Goal: Information Seeking & Learning: Check status

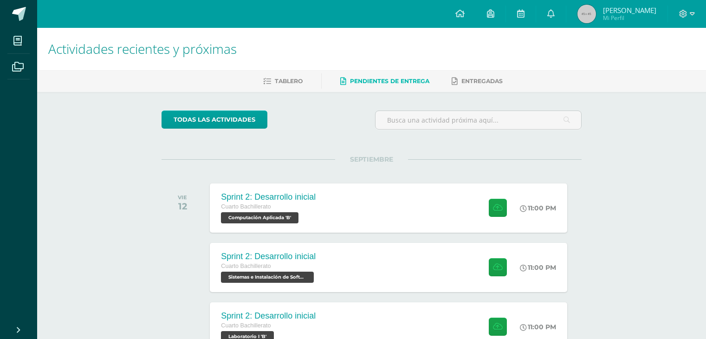
scroll to position [65, 0]
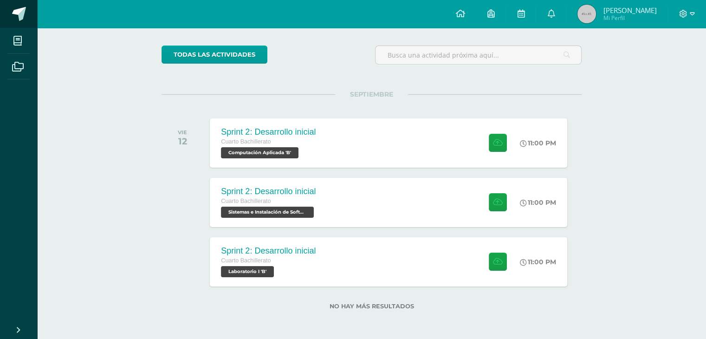
click at [14, 10] on span at bounding box center [19, 14] width 14 height 14
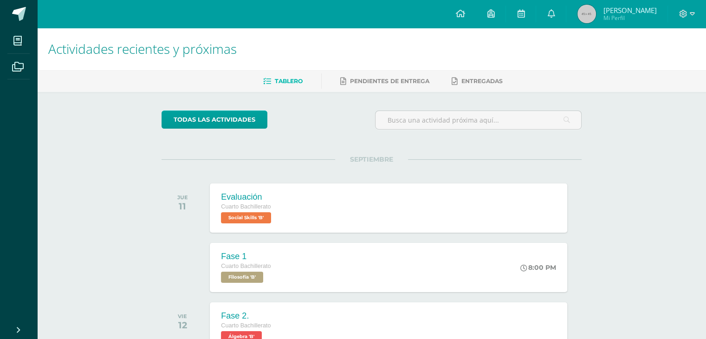
click at [596, 17] on img at bounding box center [587, 14] width 19 height 19
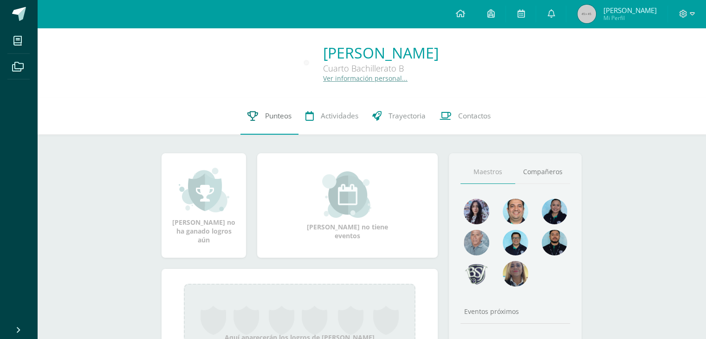
click at [249, 114] on icon at bounding box center [253, 116] width 11 height 10
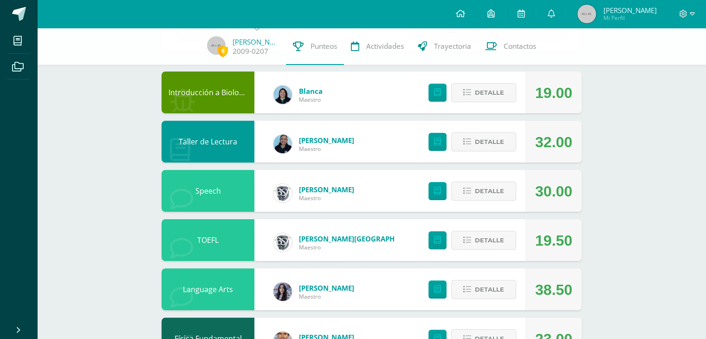
scroll to position [93, 0]
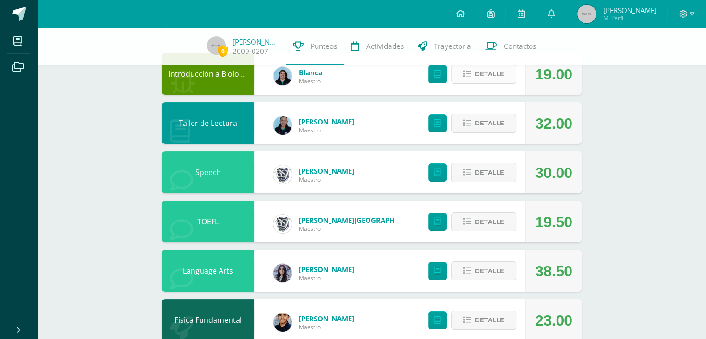
click at [487, 73] on span "Detalle" at bounding box center [489, 73] width 29 height 17
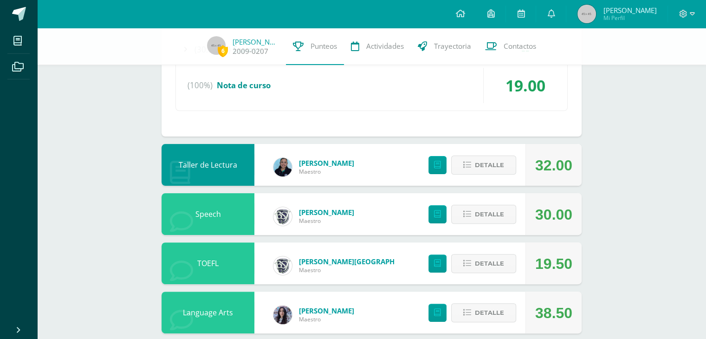
scroll to position [232, 0]
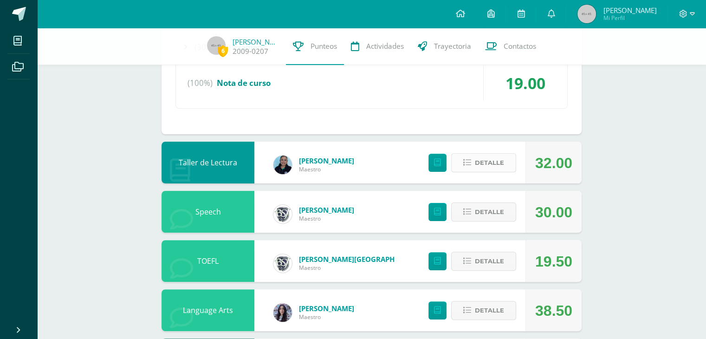
click at [482, 161] on span "Detalle" at bounding box center [489, 162] width 29 height 17
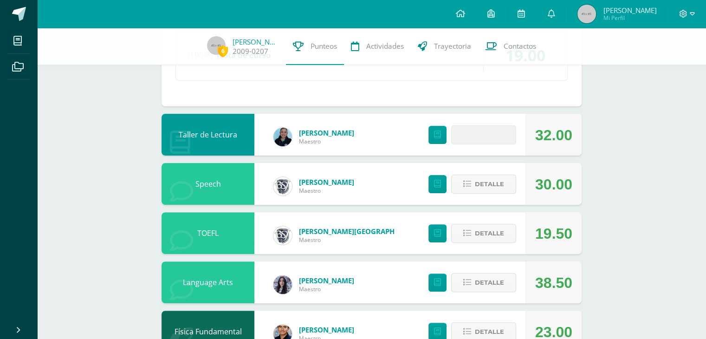
scroll to position [279, 0]
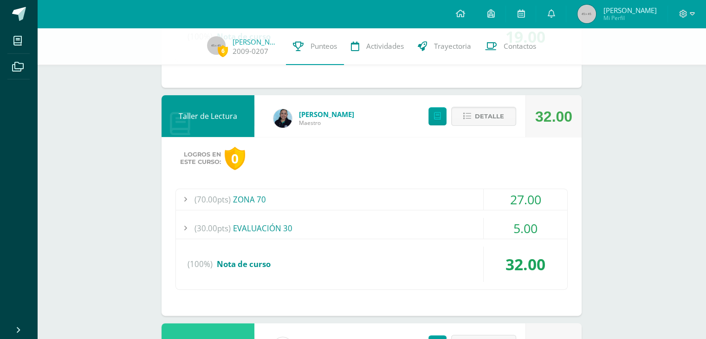
click at [303, 223] on div "(30.00pts) EVALUACIÓN 30" at bounding box center [371, 228] width 391 height 21
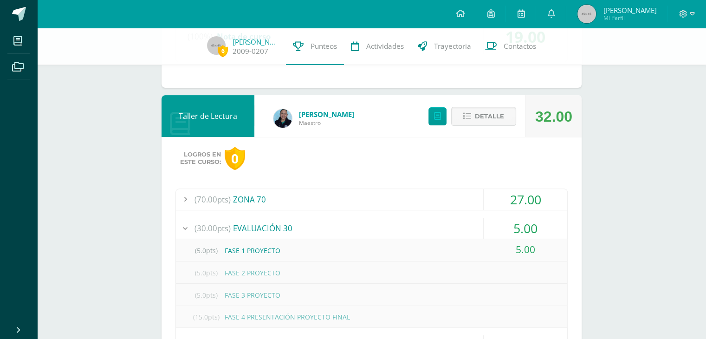
click at [303, 223] on div "(30.00pts) EVALUACIÓN 30" at bounding box center [371, 228] width 391 height 21
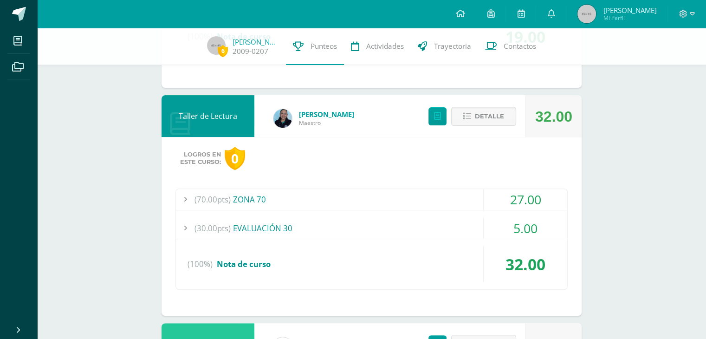
click at [300, 201] on div "(70.00pts) ZONA 70" at bounding box center [371, 199] width 391 height 21
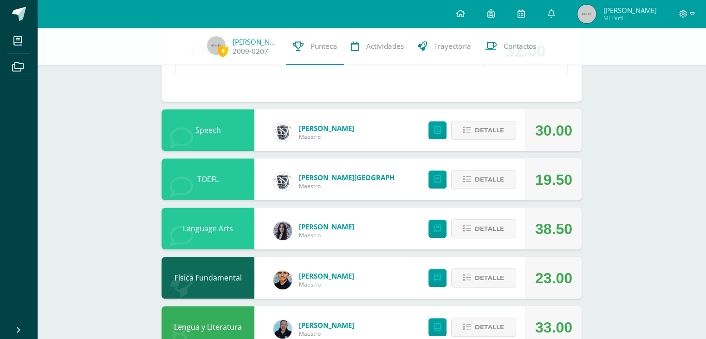
scroll to position [650, 0]
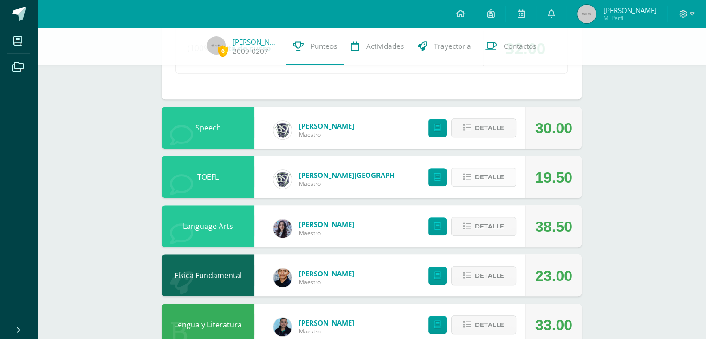
click at [468, 175] on icon at bounding box center [467, 177] width 8 height 8
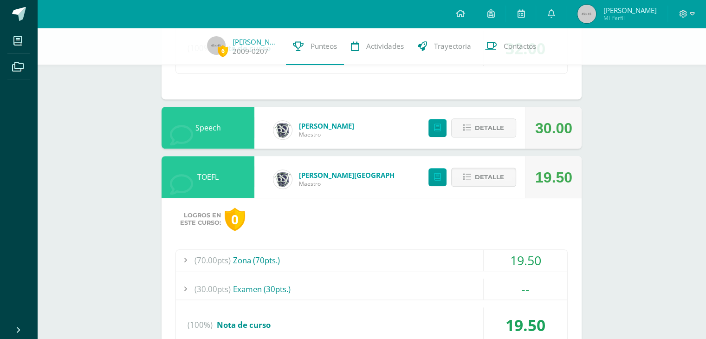
drag, startPoint x: 287, startPoint y: 262, endPoint x: 297, endPoint y: 253, distance: 13.8
click at [288, 262] on div "(70.00pts) Zona (70pts.)" at bounding box center [371, 260] width 391 height 21
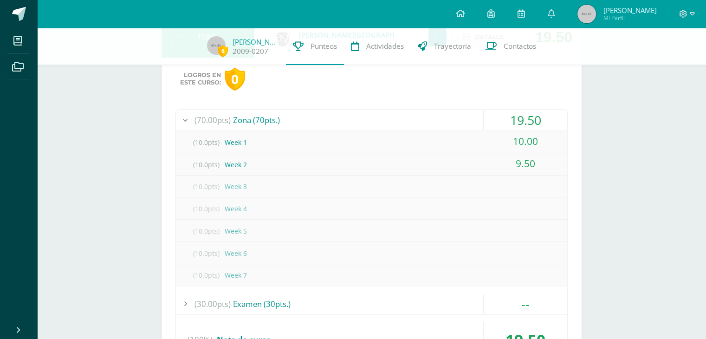
drag, startPoint x: 296, startPoint y: 124, endPoint x: 315, endPoint y: 132, distance: 21.0
click at [296, 124] on div "(70.00pts) Zona (70pts.)" at bounding box center [371, 120] width 391 height 21
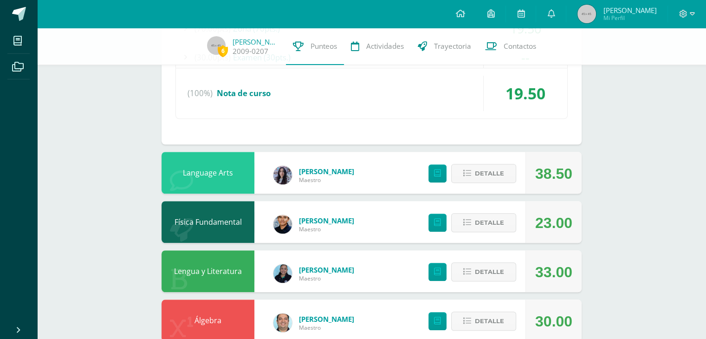
scroll to position [728, 0]
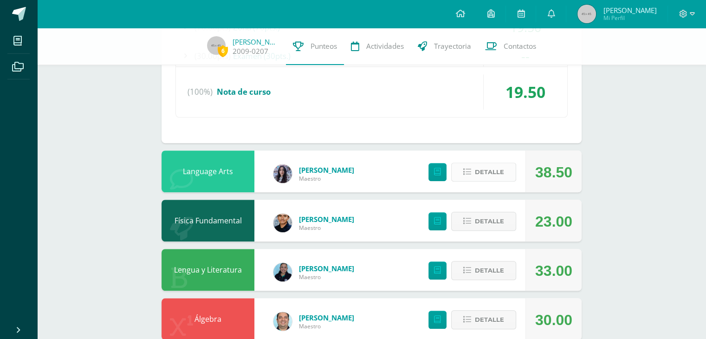
drag, startPoint x: 468, startPoint y: 175, endPoint x: 461, endPoint y: 177, distance: 7.2
click at [468, 175] on button "Detalle" at bounding box center [483, 172] width 65 height 19
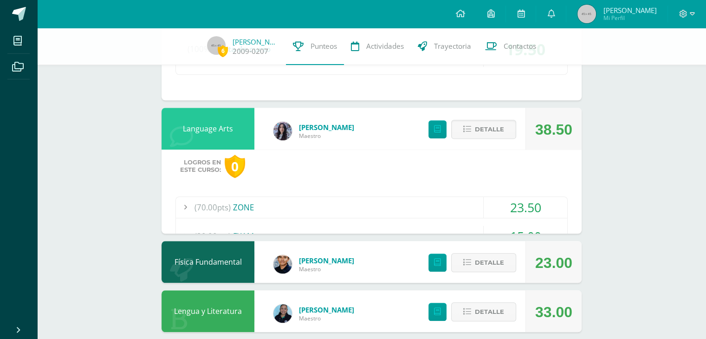
scroll to position [775, 0]
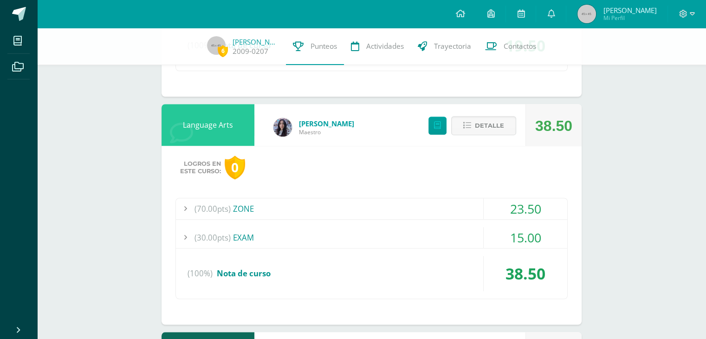
click at [288, 205] on div "(70.00pts) ZONE" at bounding box center [371, 208] width 391 height 21
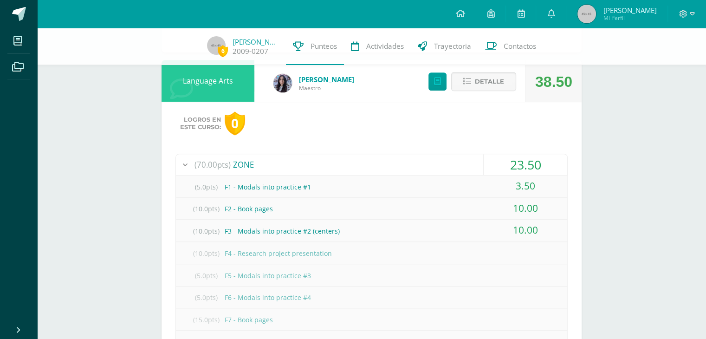
scroll to position [821, 0]
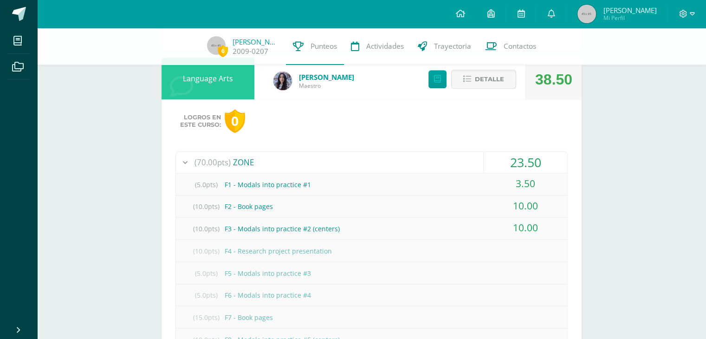
click at [271, 161] on div "(70.00pts) ZONE" at bounding box center [371, 162] width 391 height 21
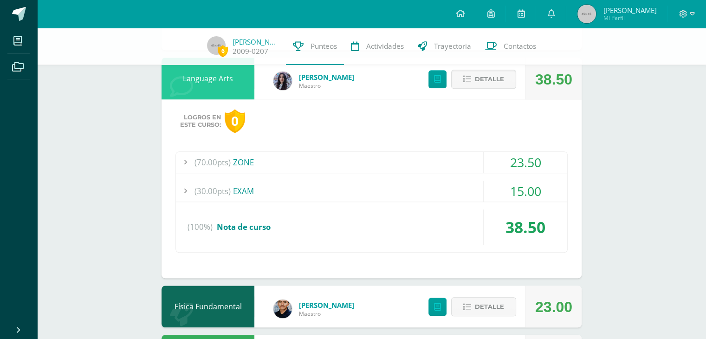
click at [328, 189] on div "(30.00pts) EXAM" at bounding box center [371, 191] width 391 height 21
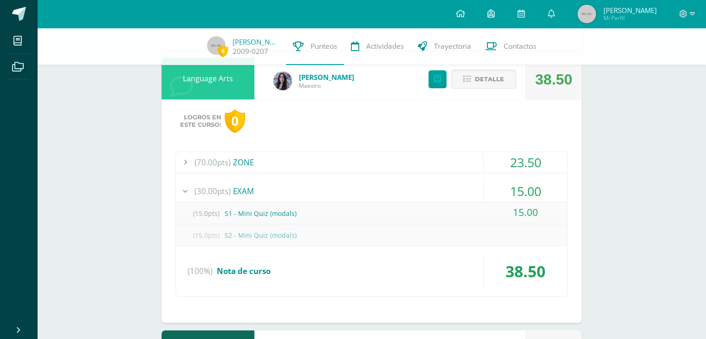
click at [328, 189] on div "(30.00pts) EXAM" at bounding box center [371, 191] width 391 height 21
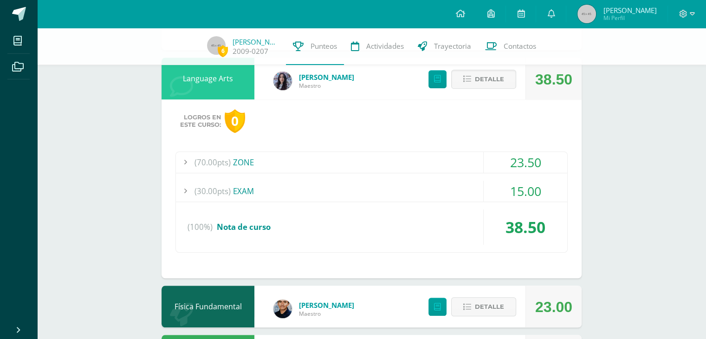
click at [328, 189] on div "(30.00pts) EXAM" at bounding box center [371, 191] width 391 height 21
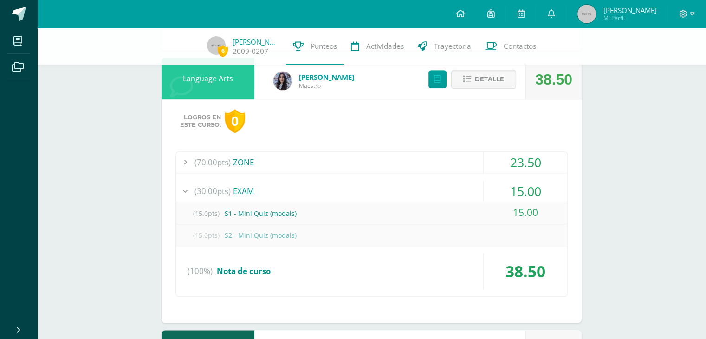
click at [328, 189] on div "(30.00pts) EXAM" at bounding box center [371, 191] width 391 height 21
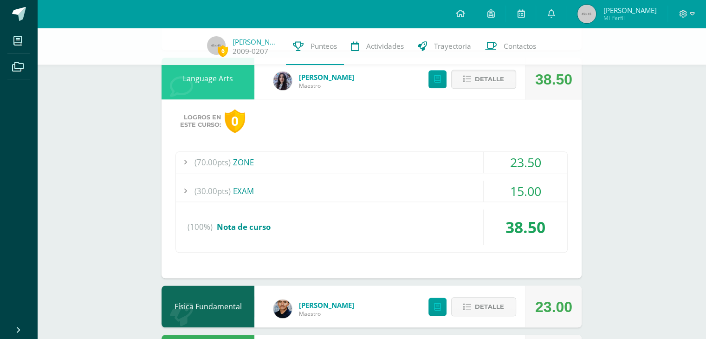
click at [328, 189] on div "(30.00pts) EXAM" at bounding box center [371, 191] width 391 height 21
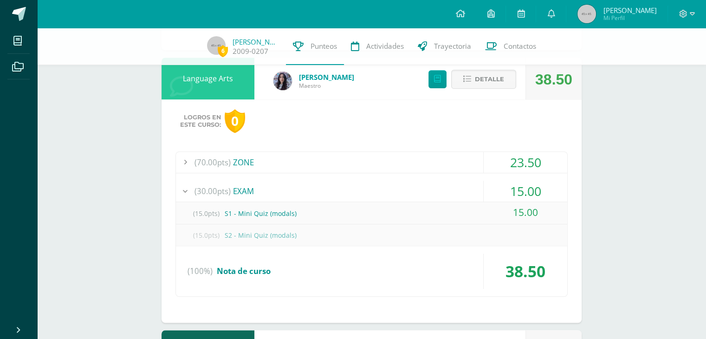
click at [328, 189] on div "(30.00pts) EXAM" at bounding box center [371, 191] width 391 height 21
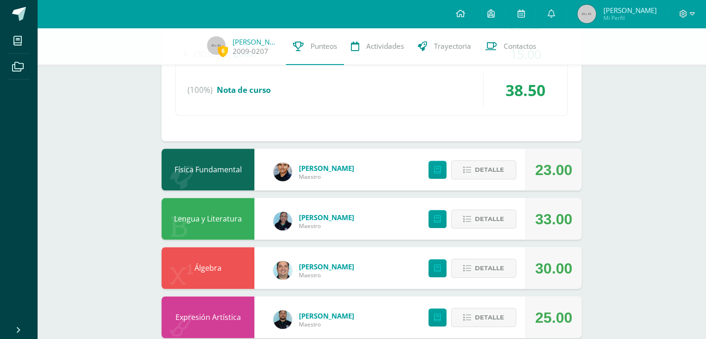
scroll to position [960, 0]
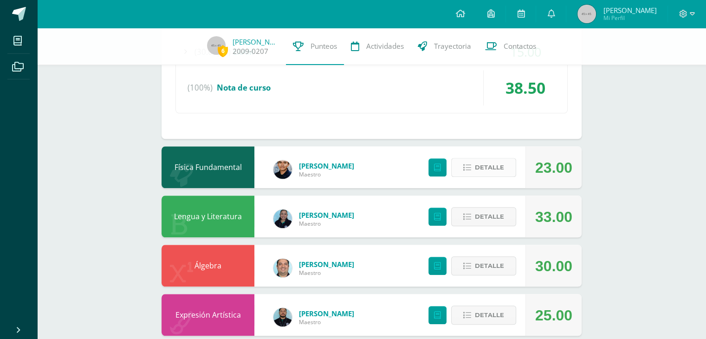
click at [477, 162] on span "Detalle" at bounding box center [489, 167] width 29 height 17
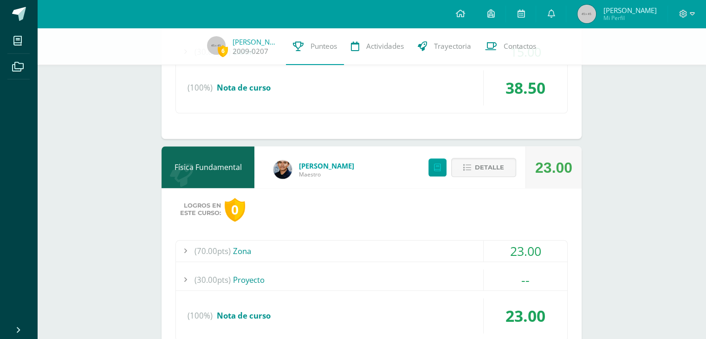
click at [309, 249] on div "(70.00pts) Zona" at bounding box center [371, 251] width 391 height 21
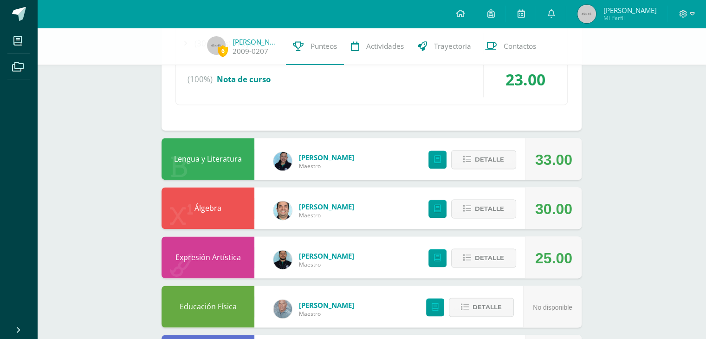
scroll to position [1332, 0]
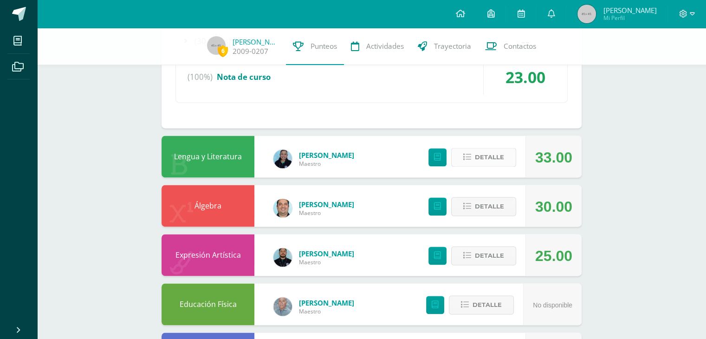
click at [471, 153] on icon at bounding box center [467, 157] width 8 height 8
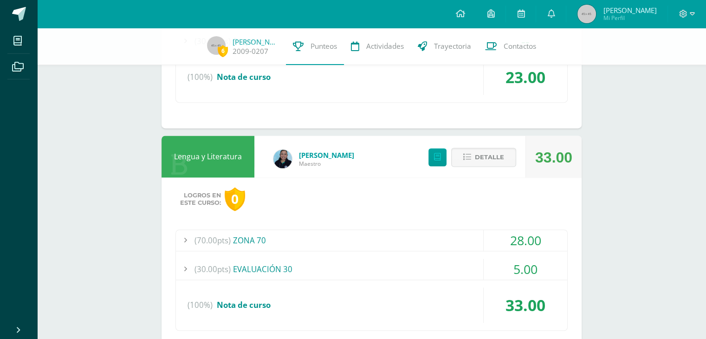
click at [309, 240] on div "(70.00pts) ZONA 70" at bounding box center [371, 240] width 391 height 21
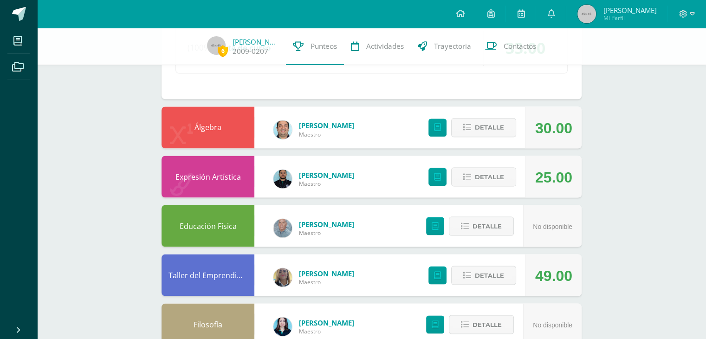
scroll to position [1657, 0]
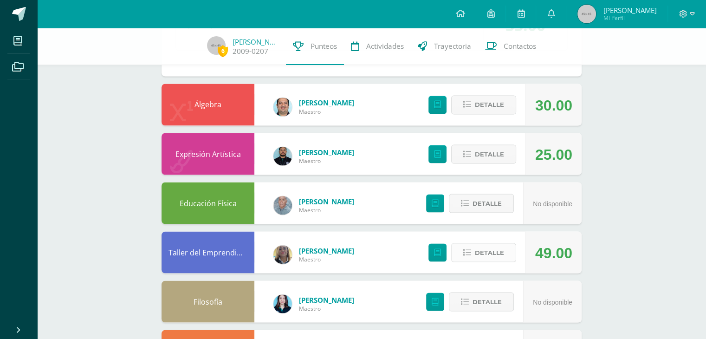
click at [462, 244] on button "Detalle" at bounding box center [483, 252] width 65 height 19
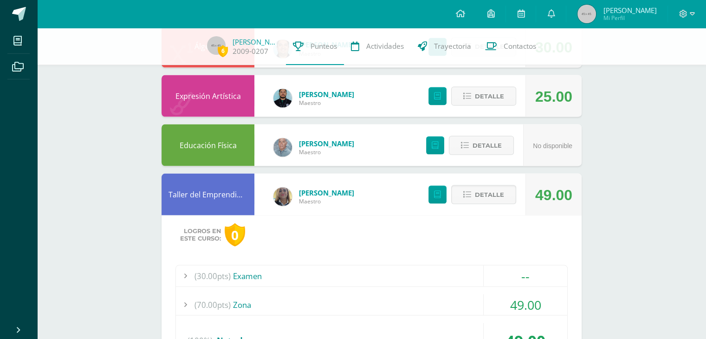
scroll to position [1749, 0]
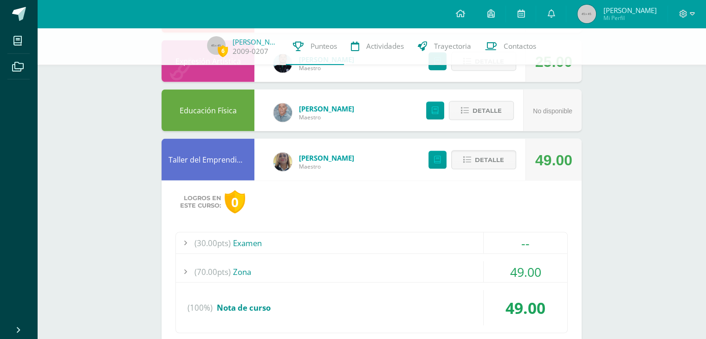
click at [285, 261] on div "(70.00pts) Zona" at bounding box center [371, 271] width 391 height 21
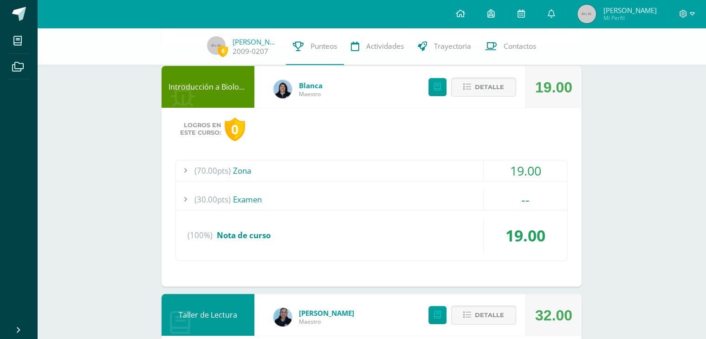
scroll to position [0, 0]
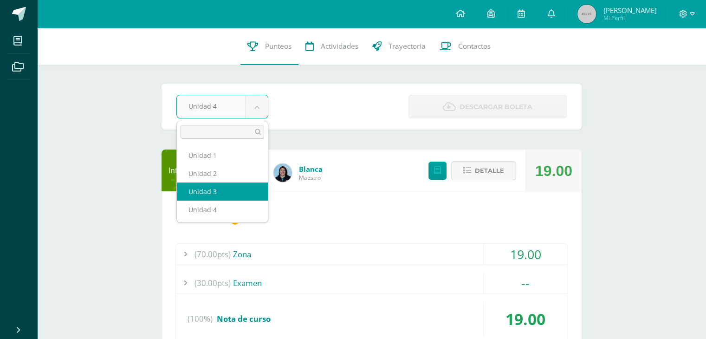
select select "Unidad 3"
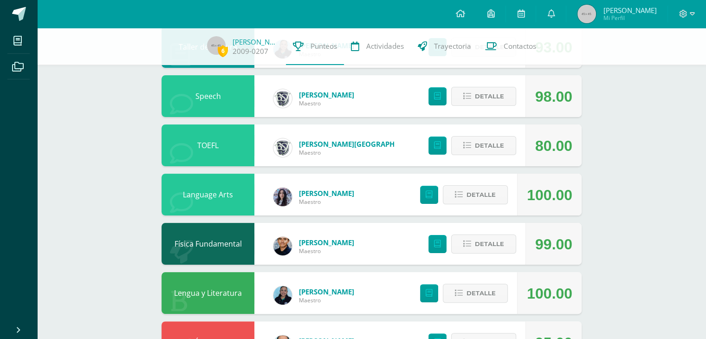
scroll to position [186, 0]
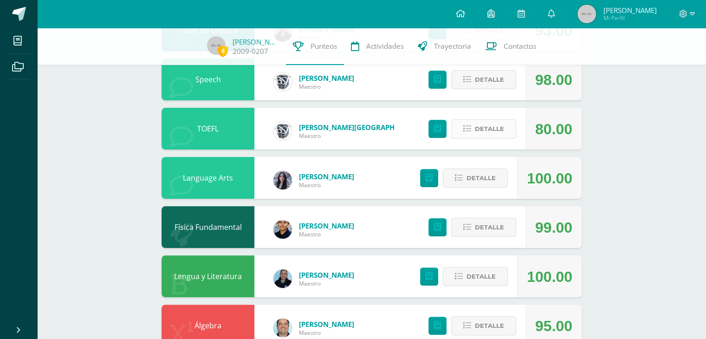
click at [483, 129] on span "Detalle" at bounding box center [489, 128] width 29 height 17
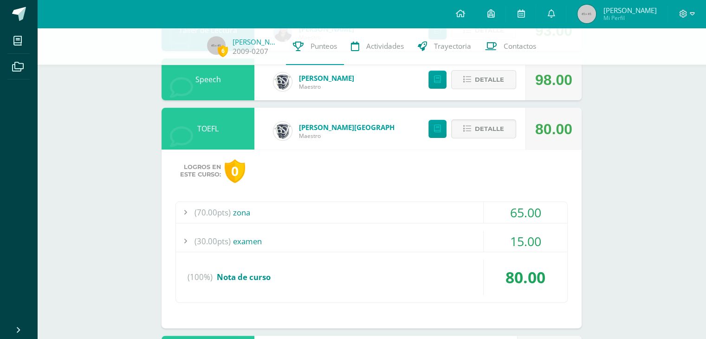
click at [416, 207] on div "(70.00pts) zona" at bounding box center [371, 212] width 391 height 21
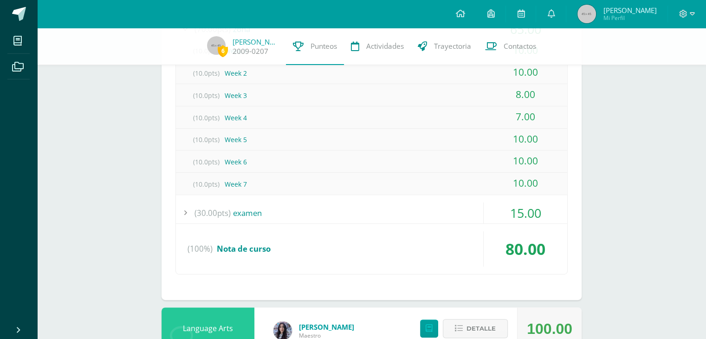
scroll to position [372, 0]
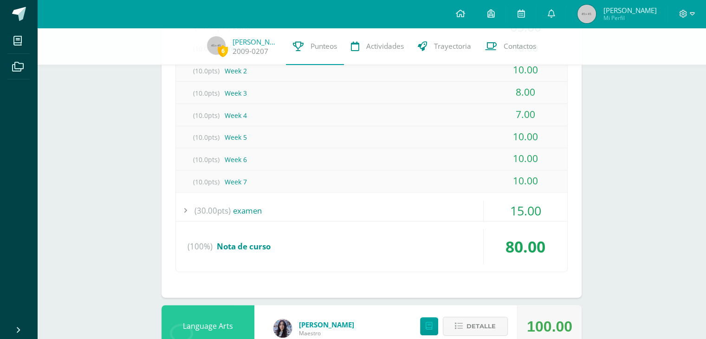
click at [385, 205] on div "(30.00pts) examen" at bounding box center [371, 210] width 391 height 21
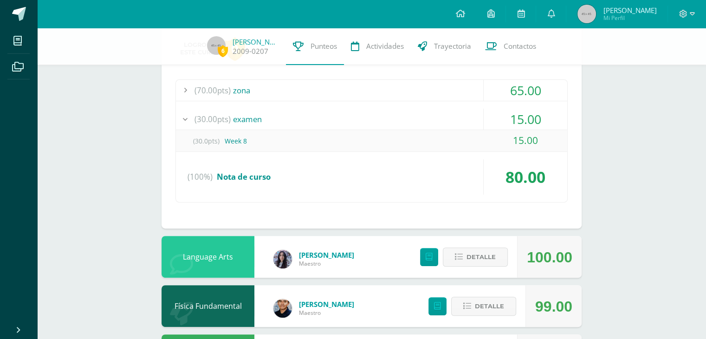
scroll to position [279, 0]
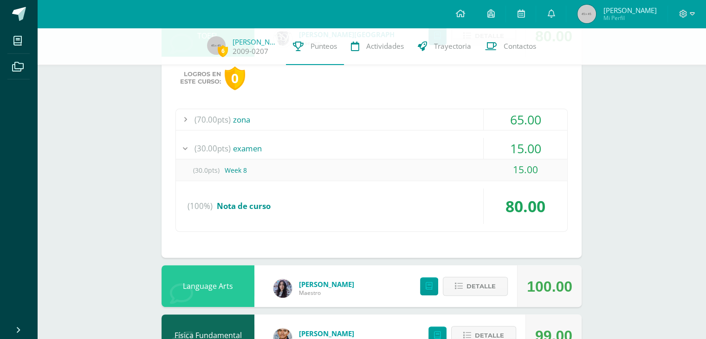
click at [318, 169] on div "(30.0pts) Week 8" at bounding box center [371, 170] width 391 height 21
click at [390, 138] on div "(30.00pts) examen" at bounding box center [371, 148] width 391 height 21
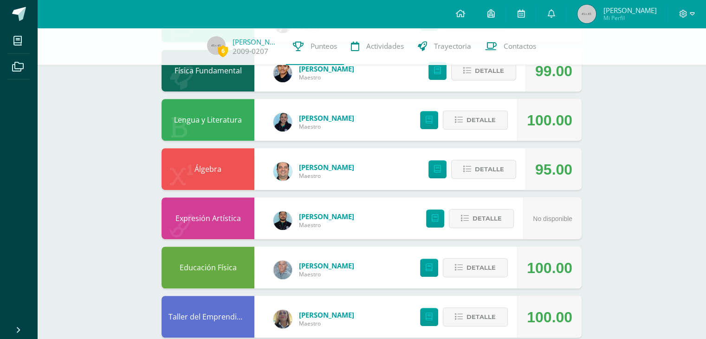
scroll to position [557, 0]
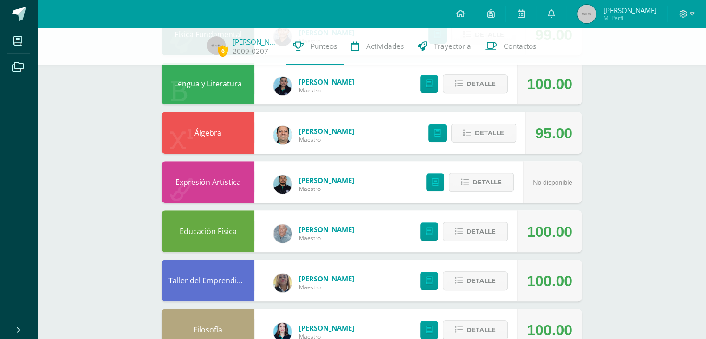
click at [477, 119] on div "Detalle" at bounding box center [470, 133] width 111 height 42
click at [473, 131] on button "Detalle" at bounding box center [483, 133] width 65 height 19
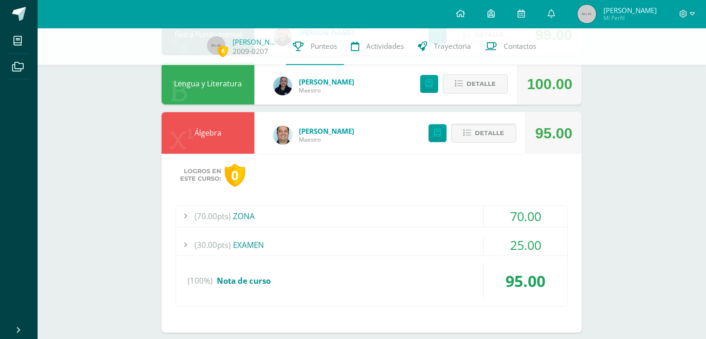
click at [352, 244] on div "(30.00pts) EXAMEN" at bounding box center [371, 245] width 391 height 21
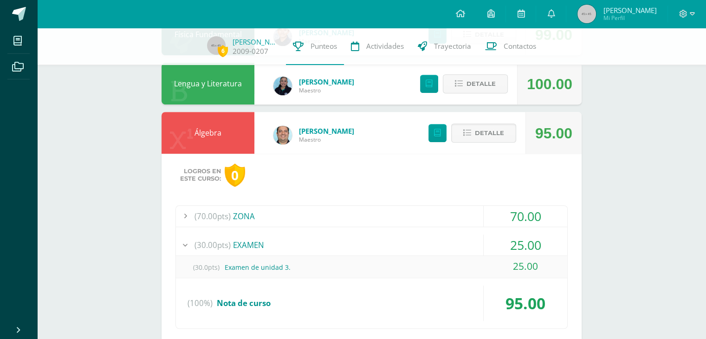
click at [352, 244] on div "(30.00pts) EXAMEN" at bounding box center [371, 245] width 391 height 21
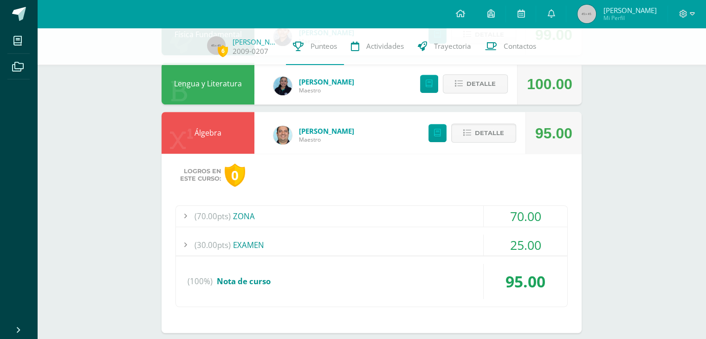
click at [355, 217] on div "(70.00pts) ZONA" at bounding box center [371, 216] width 391 height 21
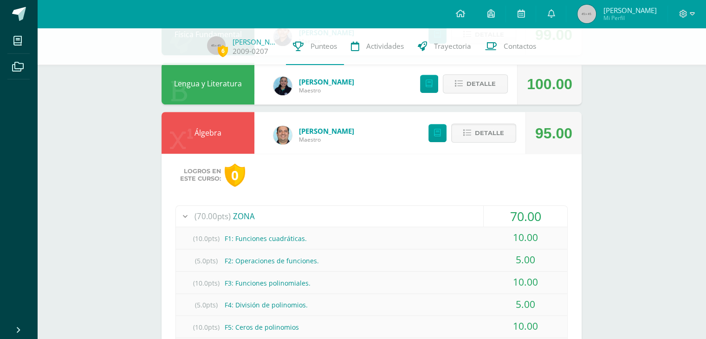
click at [356, 217] on div "(70.00pts) ZONA" at bounding box center [371, 216] width 391 height 21
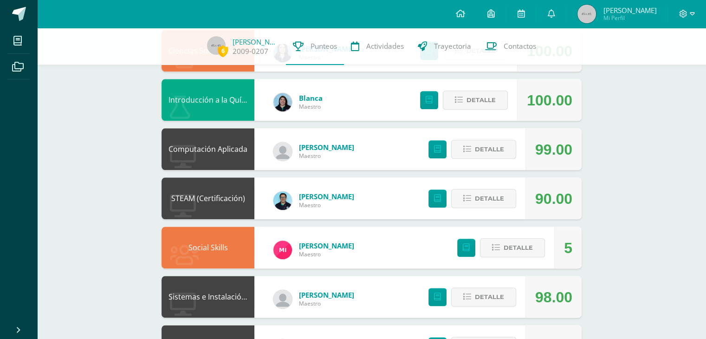
scroll to position [1068, 0]
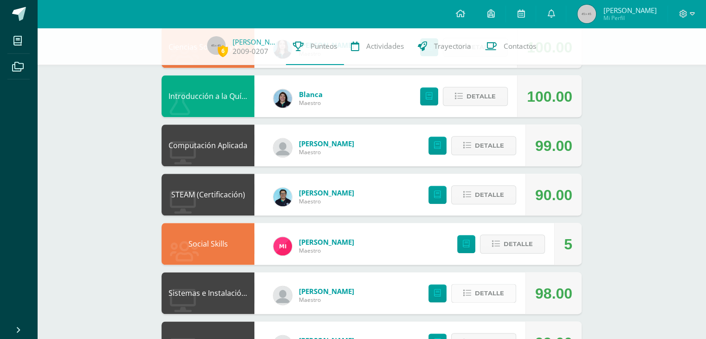
click at [485, 289] on span "Detalle" at bounding box center [489, 293] width 29 height 17
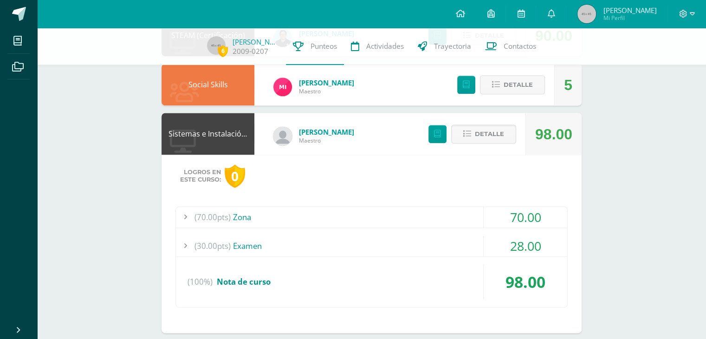
scroll to position [1249, 0]
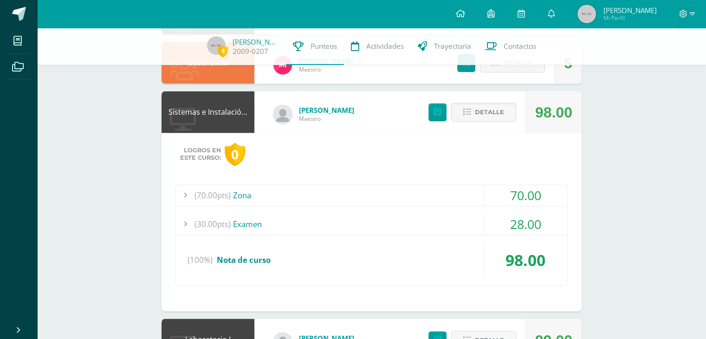
click at [424, 224] on div "(30.00pts) Examen" at bounding box center [371, 224] width 391 height 21
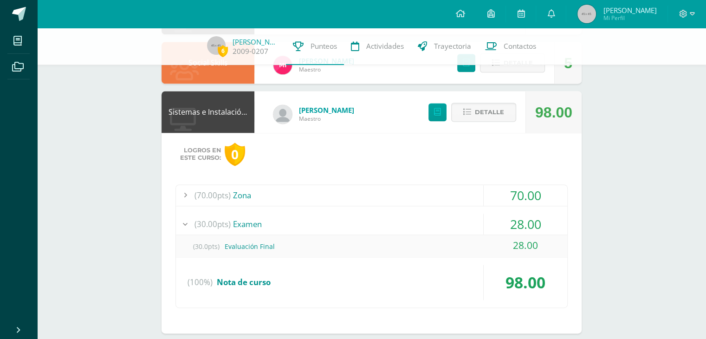
click at [424, 224] on div "(30.00pts) Examen" at bounding box center [371, 224] width 391 height 21
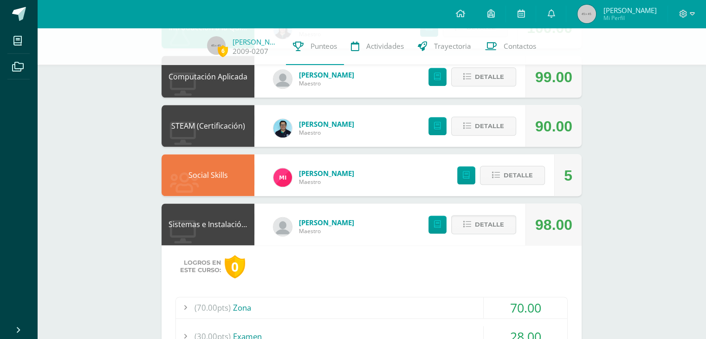
scroll to position [1110, 0]
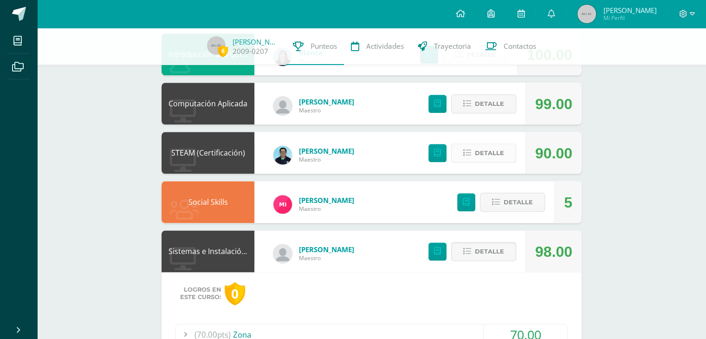
click at [488, 155] on span "Detalle" at bounding box center [489, 152] width 29 height 17
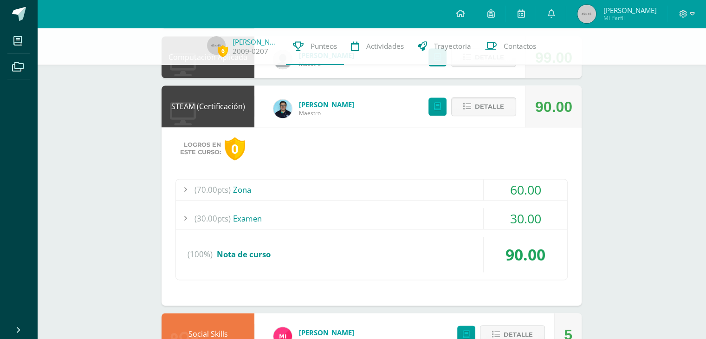
click at [437, 192] on div "(70.00pts) Zona" at bounding box center [371, 189] width 391 height 21
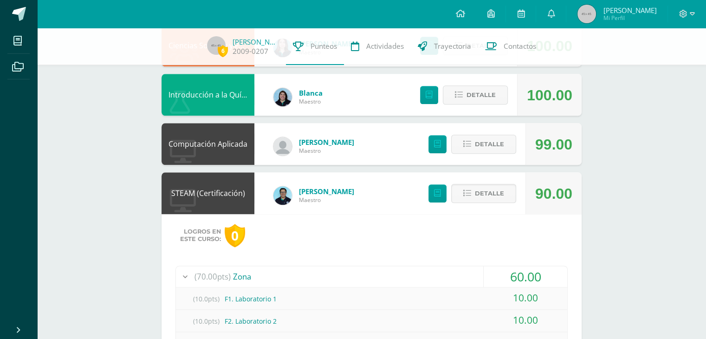
scroll to position [1063, 0]
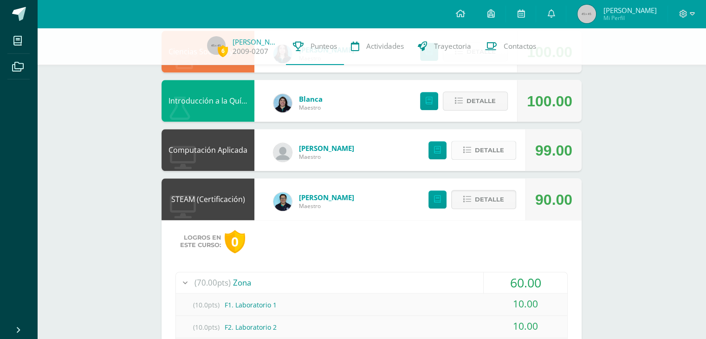
click at [492, 150] on span "Detalle" at bounding box center [489, 150] width 29 height 17
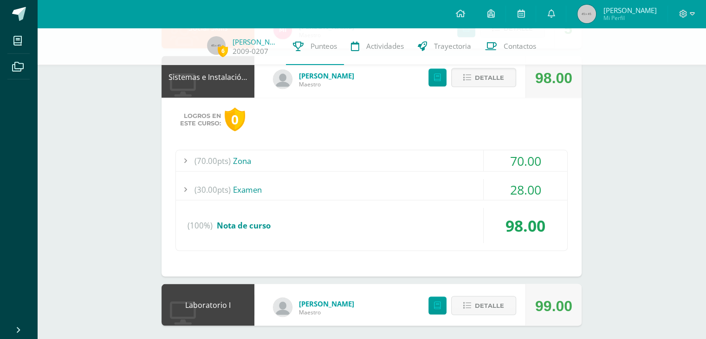
scroll to position [1799, 0]
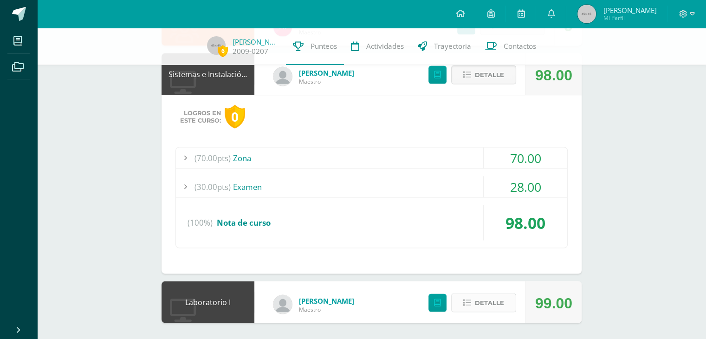
click at [479, 298] on span "Detalle" at bounding box center [489, 302] width 29 height 17
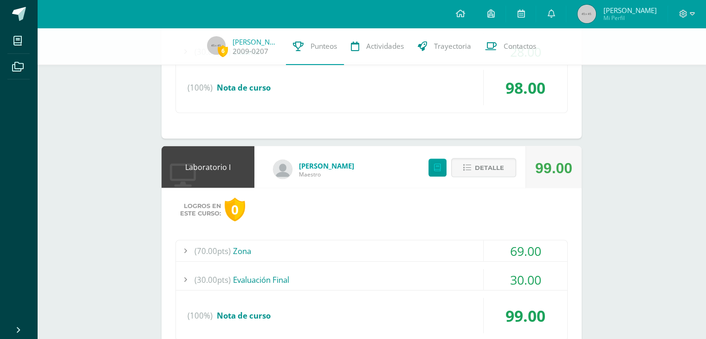
scroll to position [1938, 0]
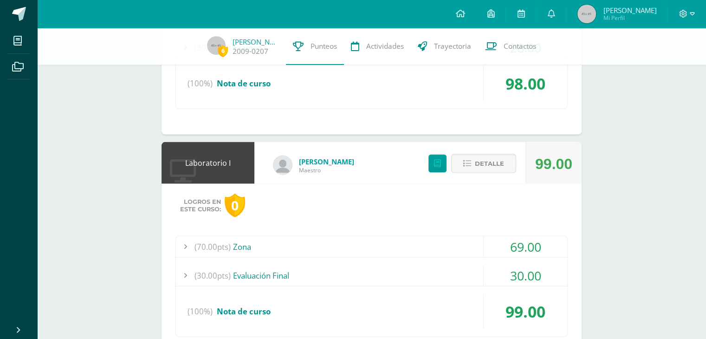
click at [434, 247] on div "(70.00pts) Zona" at bounding box center [371, 246] width 391 height 21
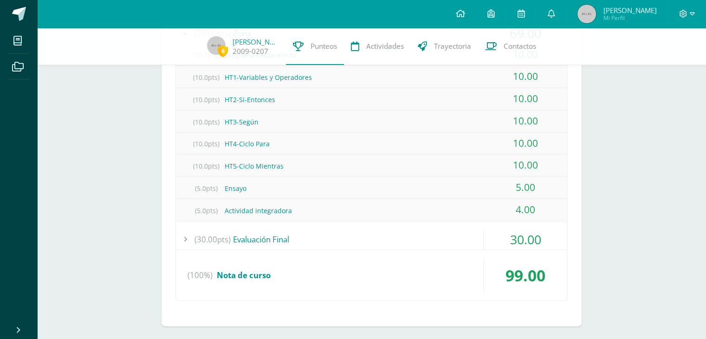
scroll to position [1999, 0]
